Goal: Task Accomplishment & Management: Use online tool/utility

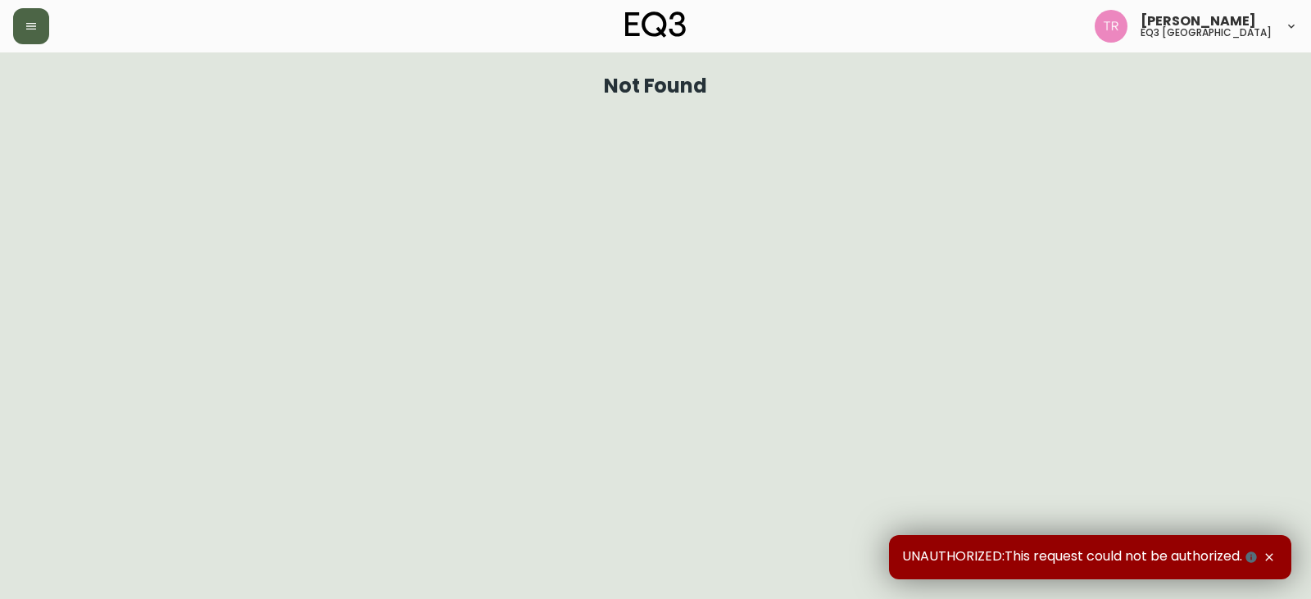
click at [40, 32] on button "button" at bounding box center [31, 26] width 36 height 36
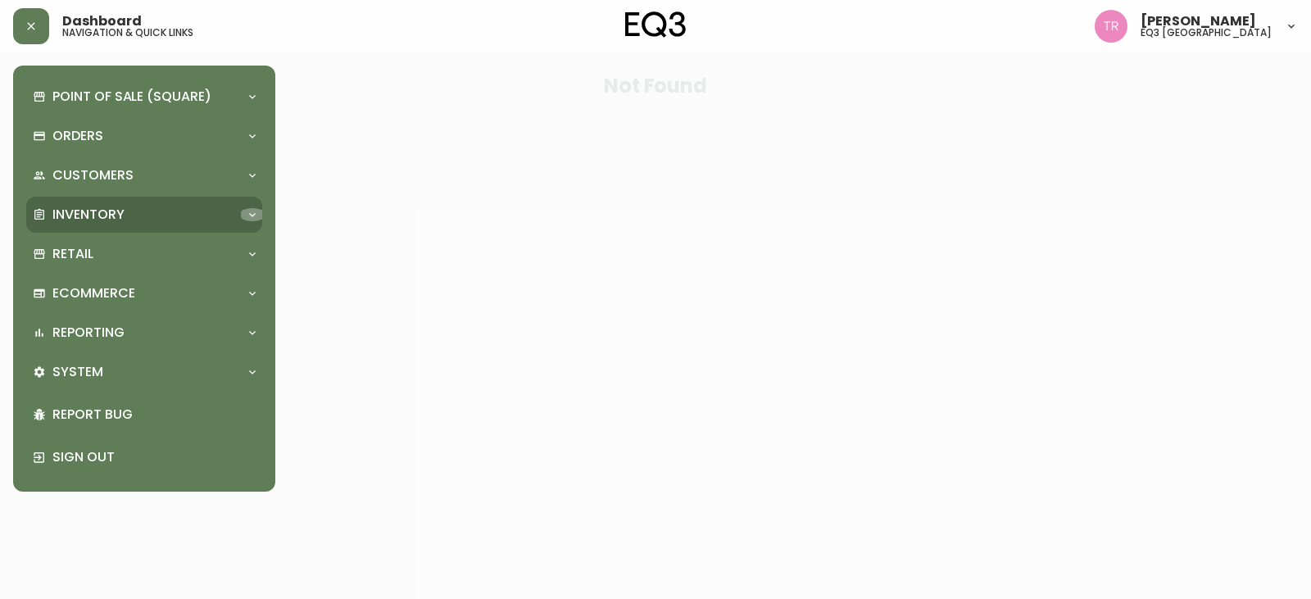
click at [248, 212] on icon at bounding box center [252, 214] width 13 height 13
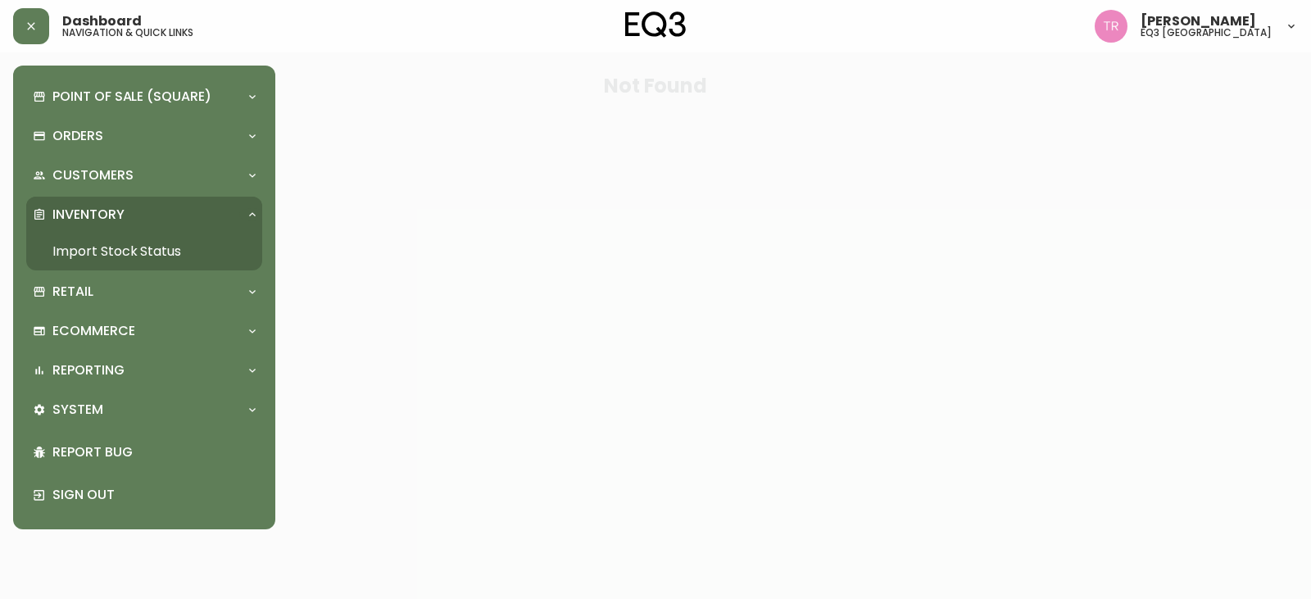
click at [191, 252] on link "Import Stock Status" at bounding box center [144, 252] width 236 height 38
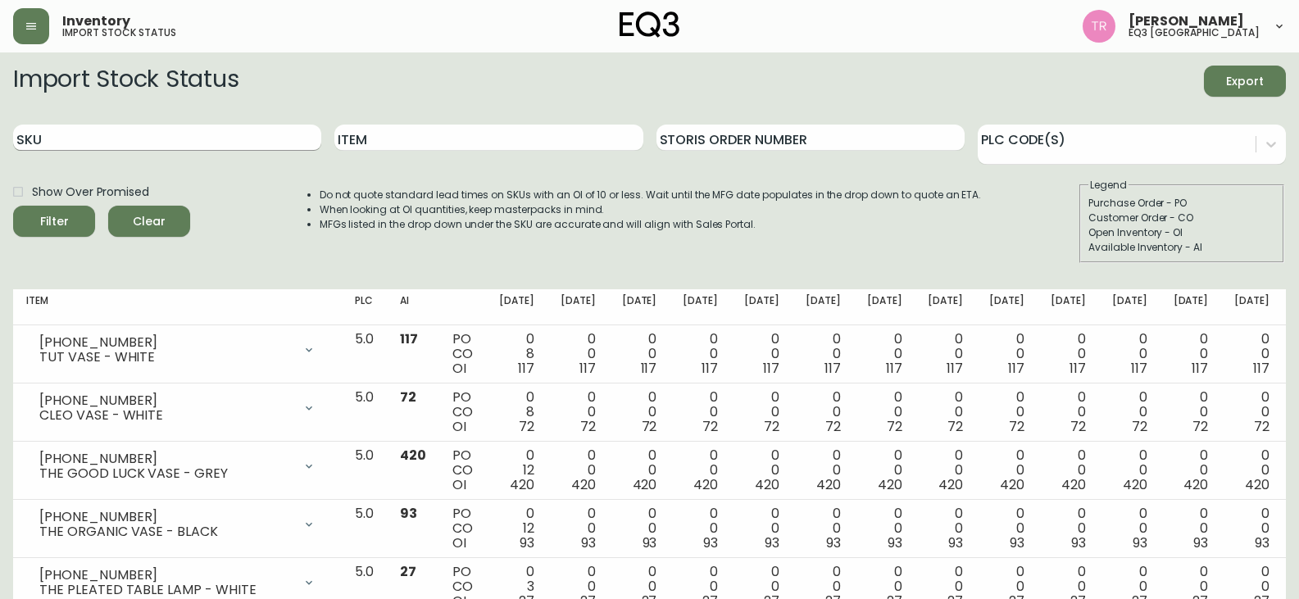
click at [103, 133] on input "SKU" at bounding box center [167, 138] width 308 height 26
type input "[PHONE_NUMBER]"
click at [13, 206] on button "Filter" at bounding box center [54, 221] width 82 height 31
